Goal: Navigation & Orientation: Find specific page/section

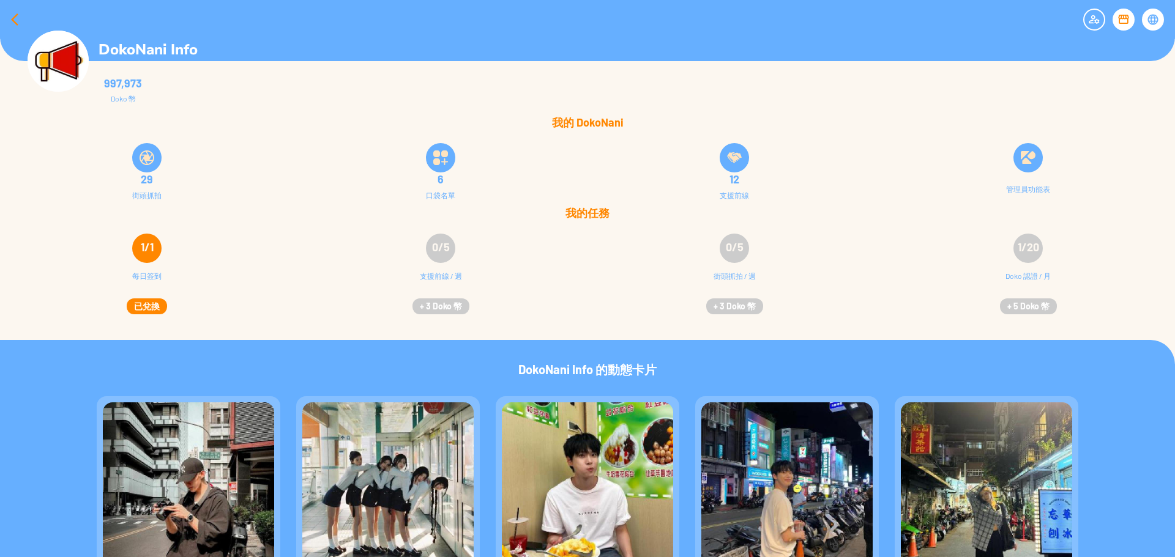
click at [7, 14] on div at bounding box center [14, 19] width 29 height 29
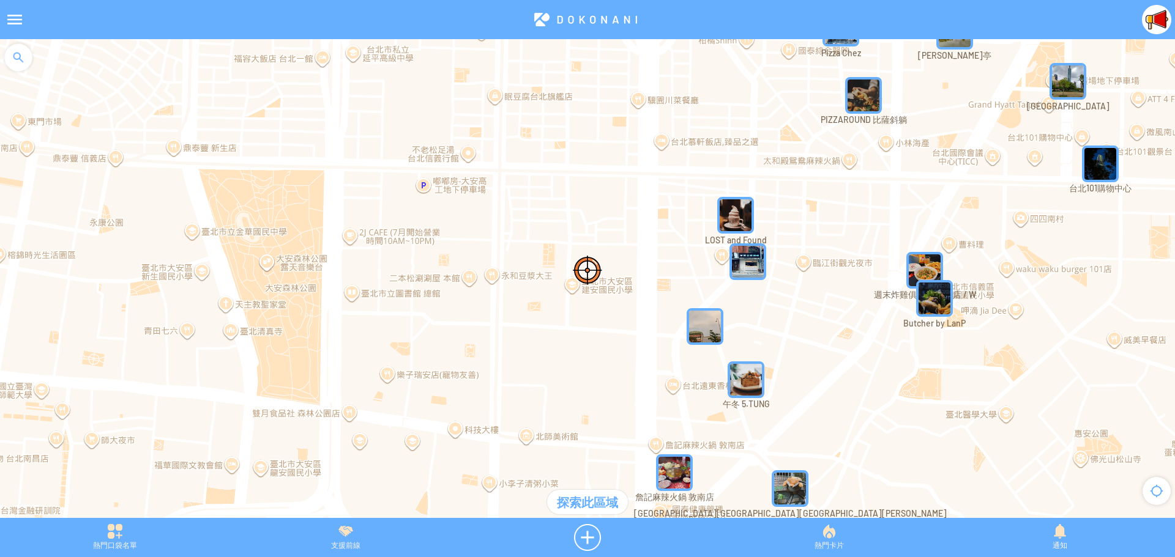
click at [12, 22] on div at bounding box center [14, 19] width 29 height 29
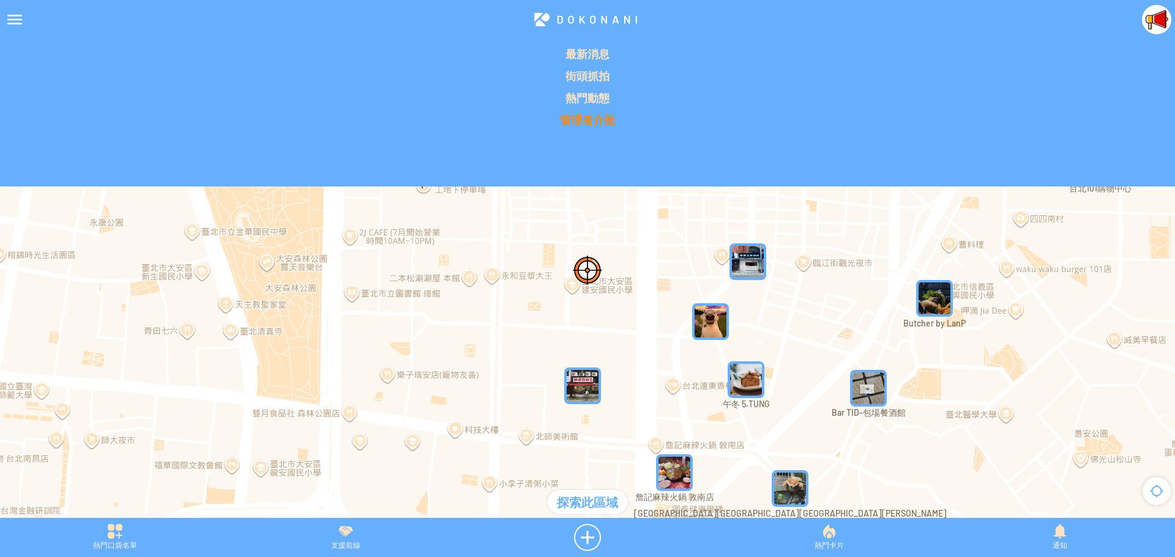
click at [586, 118] on p "管理者介面" at bounding box center [587, 120] width 1160 height 15
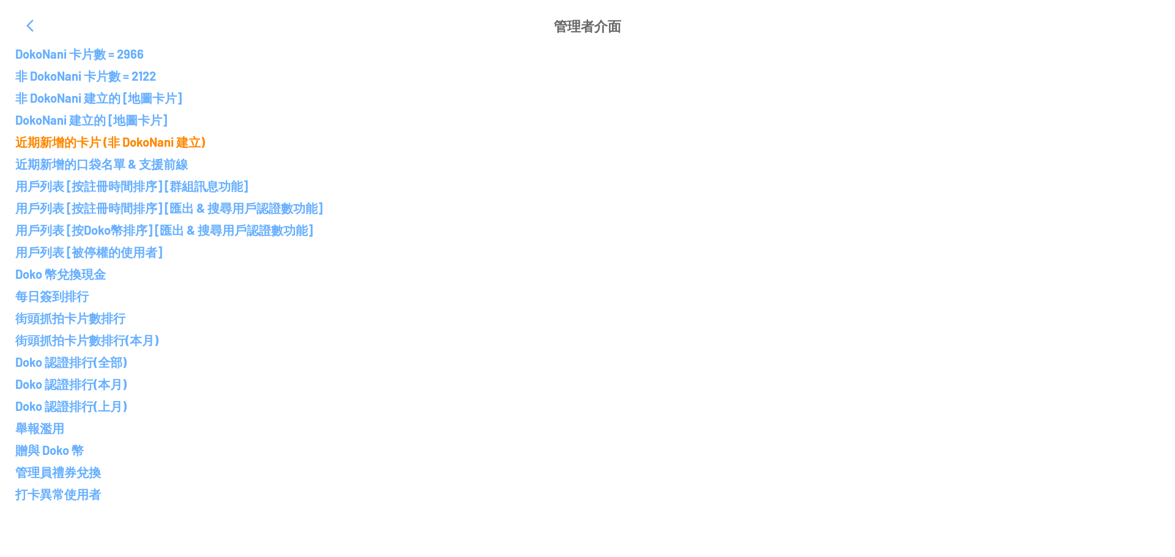
click at [98, 144] on p "近期新增的卡片 (非 DokoNani 建立)" at bounding box center [587, 142] width 1144 height 15
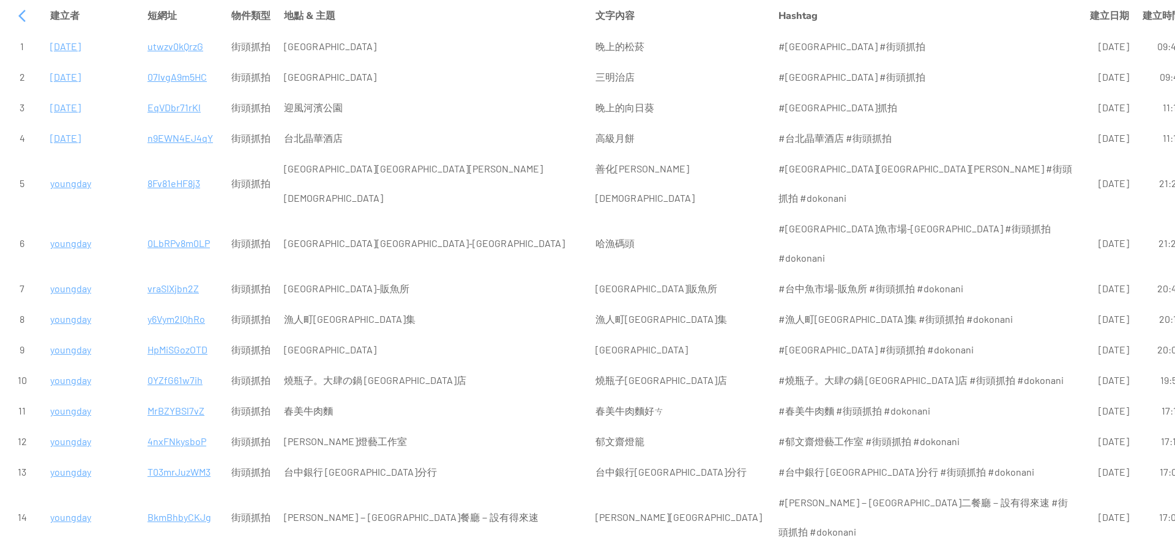
click at [179, 76] on p "07lvgA9m5HC" at bounding box center [182, 76] width 70 height 29
click at [180, 47] on p "utwzv0kQrzG" at bounding box center [182, 46] width 70 height 29
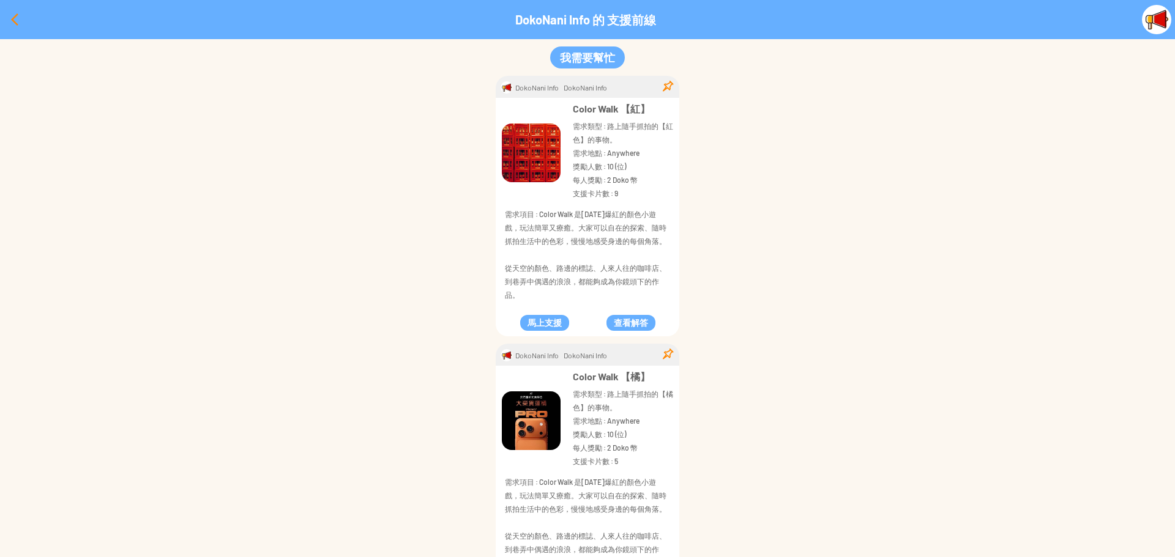
click at [10, 17] on div at bounding box center [14, 19] width 29 height 29
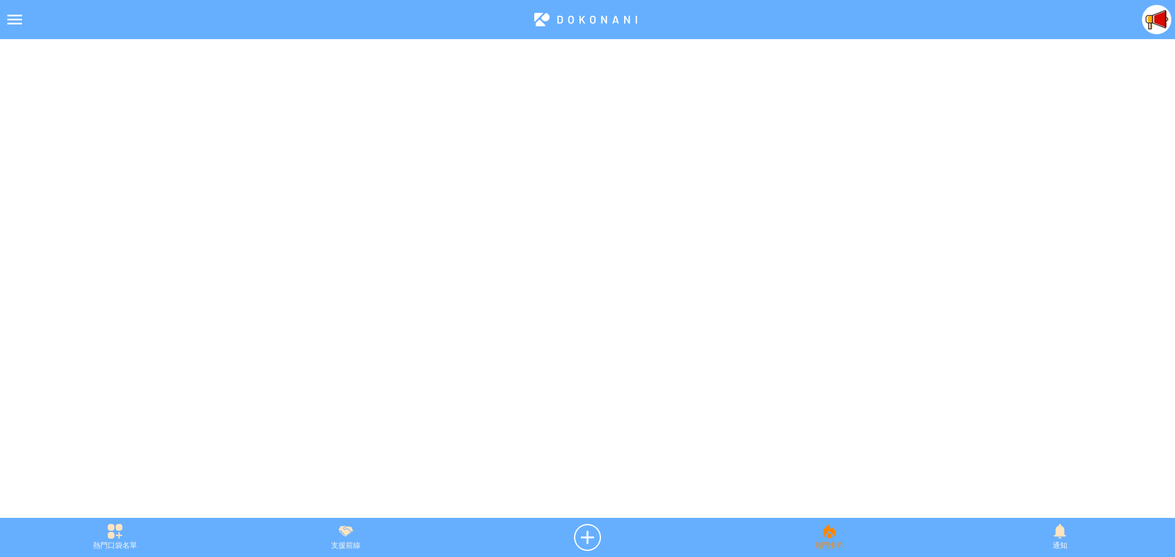
click at [823, 535] on div "熱門卡片" at bounding box center [829, 537] width 230 height 27
